Goal: Task Accomplishment & Management: Manage account settings

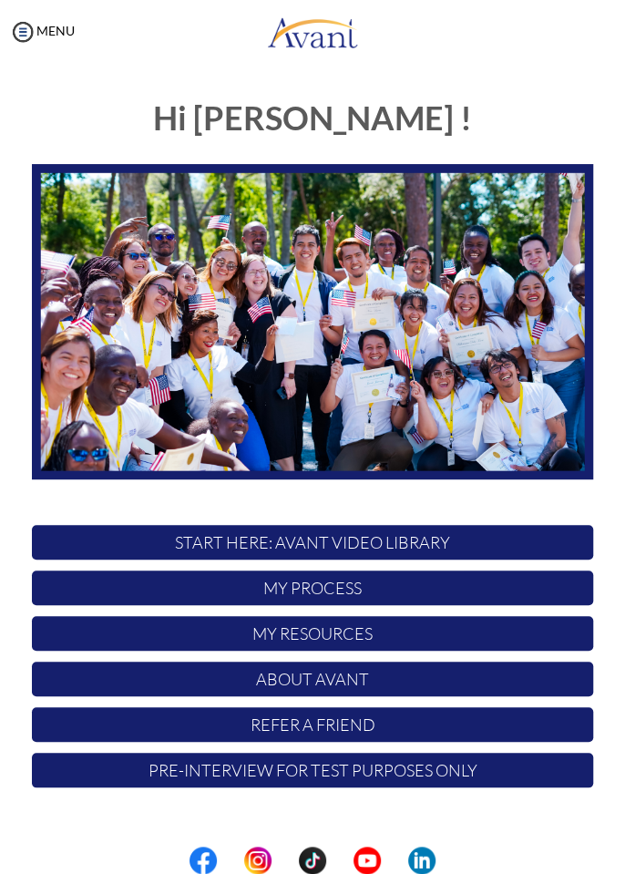
click at [433, 585] on p "My Process" at bounding box center [313, 588] width 562 height 35
click at [434, 583] on p "My Process" at bounding box center [313, 588] width 562 height 35
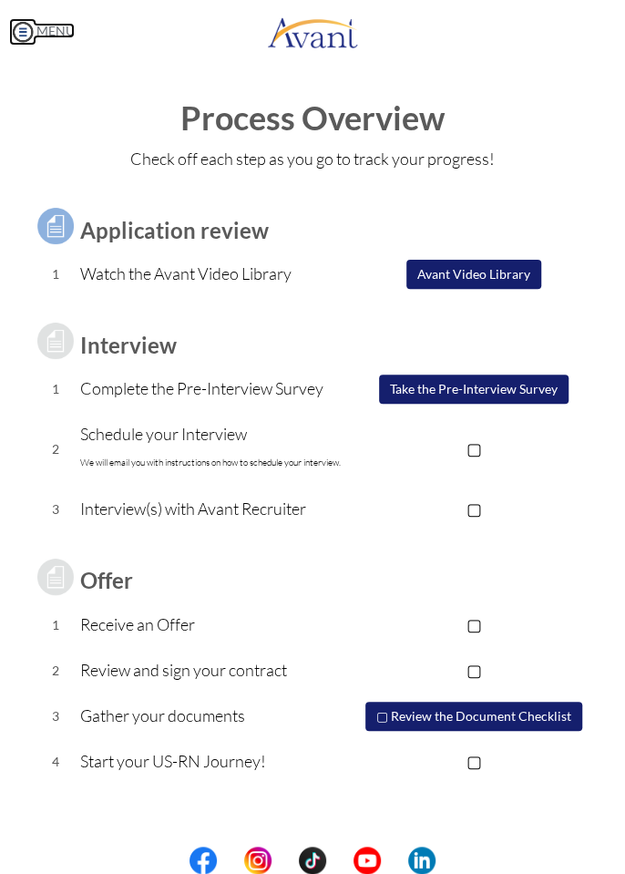
click at [43, 36] on link "MENU" at bounding box center [42, 30] width 66 height 15
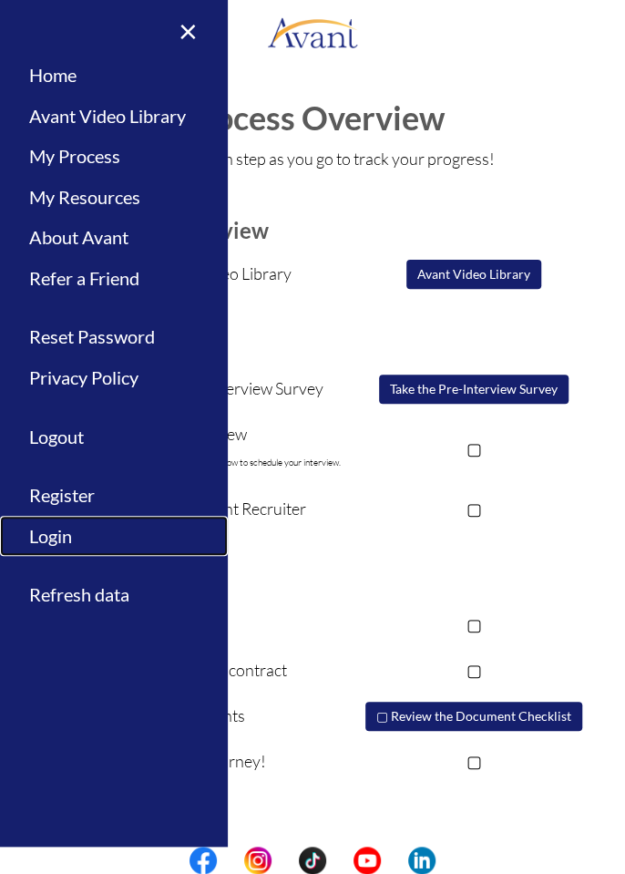
click at [100, 536] on link "Login" at bounding box center [114, 536] width 228 height 41
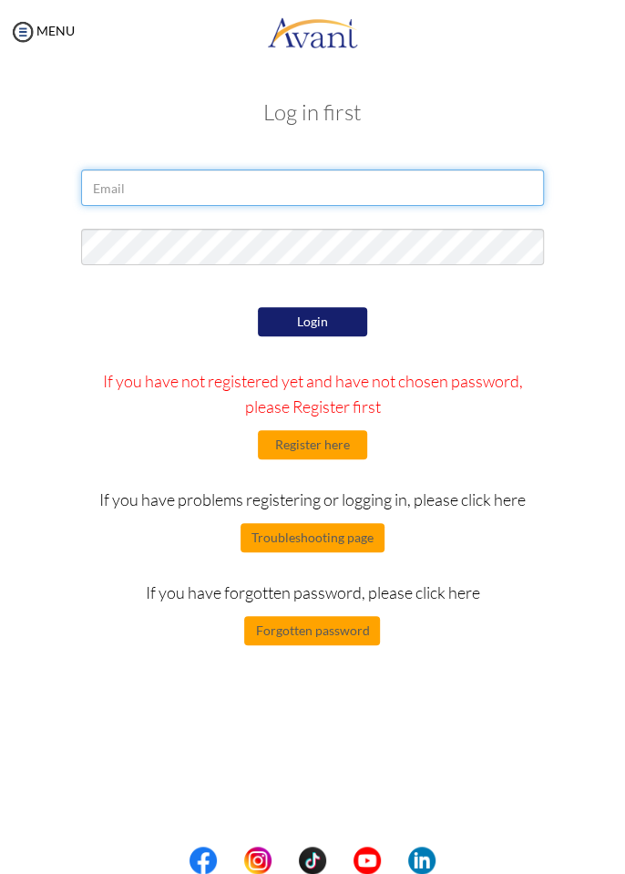
click at [441, 192] on input "email" at bounding box center [312, 188] width 463 height 36
type input "[EMAIL_ADDRESS][DOMAIN_NAME]"
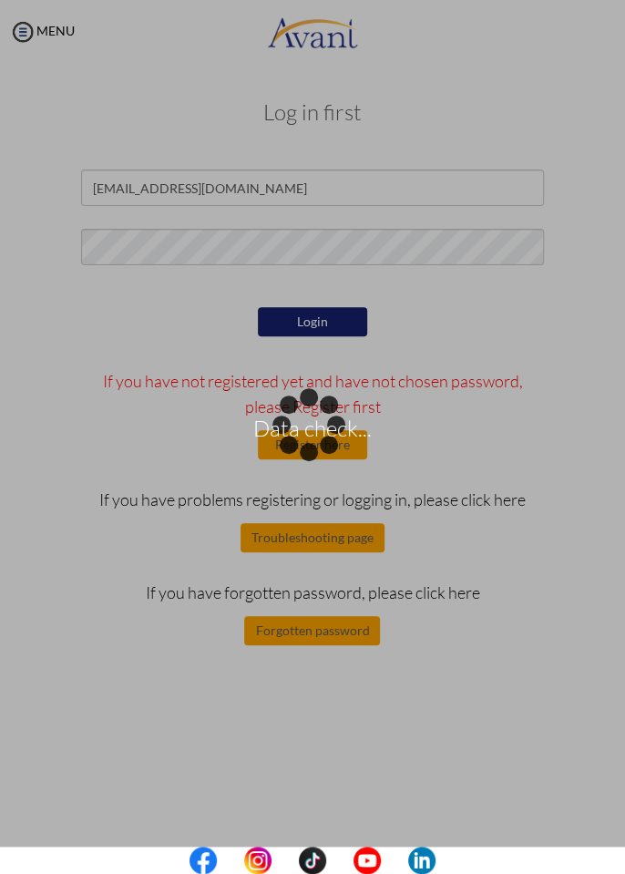
click at [325, 425] on div "Data check..." at bounding box center [313, 438] width 26 height 26
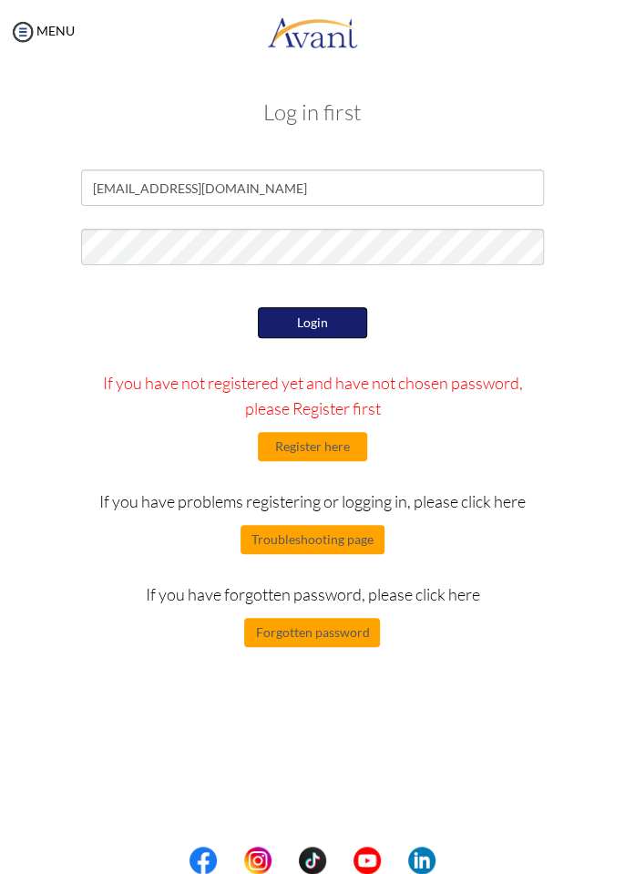
click at [365, 315] on button "Login" at bounding box center [312, 322] width 109 height 31
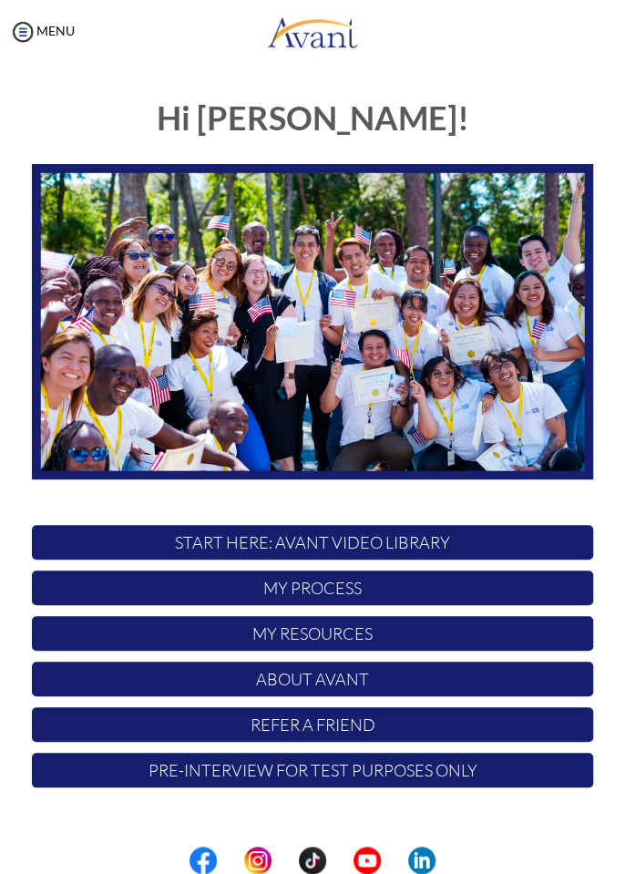
click at [457, 588] on p "My Process" at bounding box center [313, 588] width 562 height 35
